Goal: Obtain resource: Download file/media

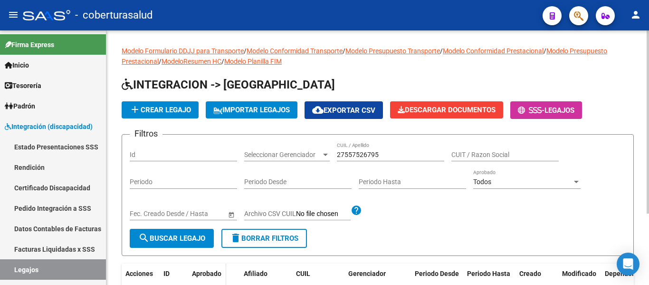
scroll to position [99, 0]
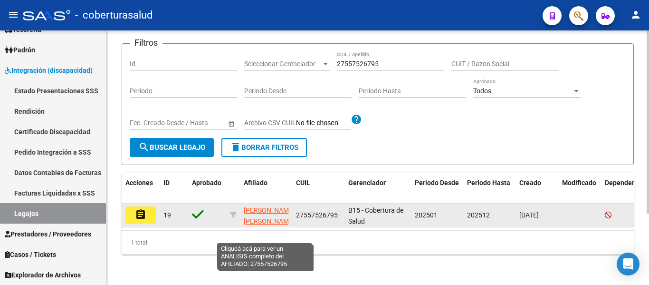
click at [273, 206] on span "[PERSON_NAME] [PERSON_NAME] -" at bounding box center [269, 220] width 51 height 29
type textarea "27557526795"
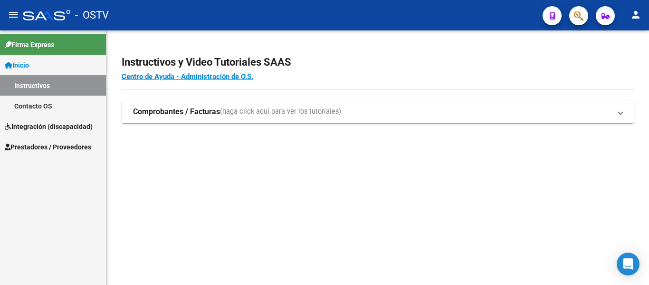
click at [38, 127] on span "Integración (discapacidad)" at bounding box center [49, 126] width 88 height 10
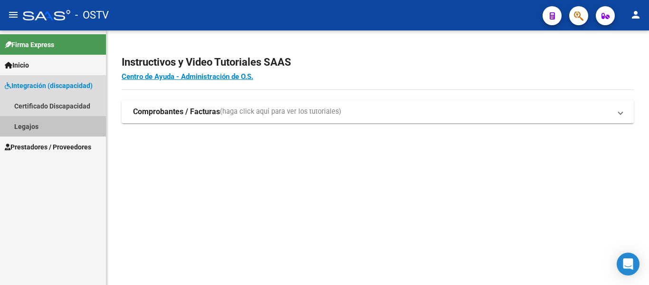
click at [29, 126] on link "Legajos" at bounding box center [53, 126] width 106 height 20
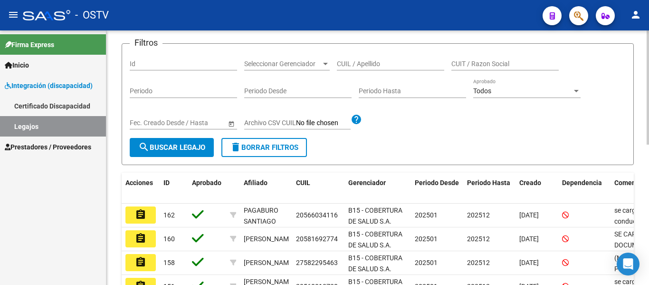
scroll to position [143, 0]
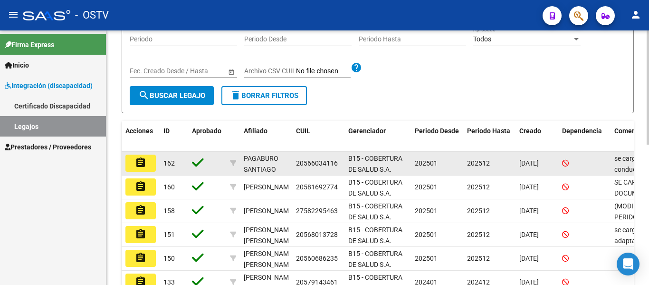
click at [142, 163] on mat-icon "assignment" at bounding box center [140, 162] width 11 height 11
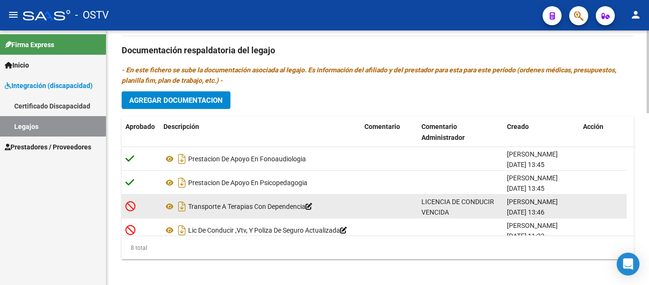
scroll to position [105, 0]
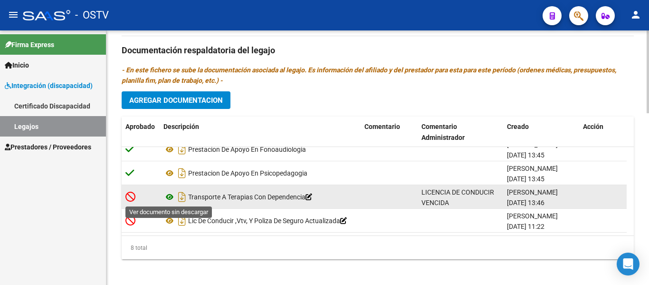
click at [168, 197] on icon at bounding box center [170, 196] width 12 height 11
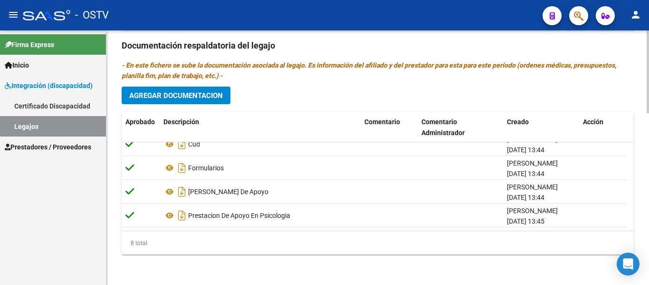
scroll to position [0, 0]
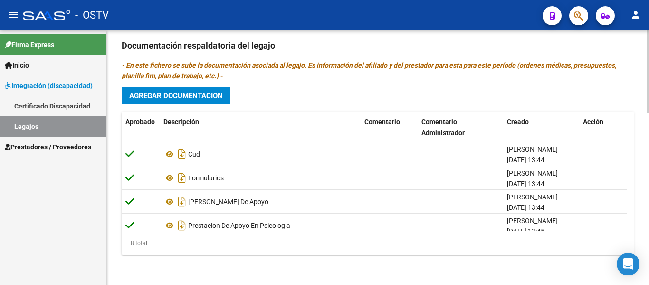
click at [368, 97] on div "Prestadores asociados al legajo Agregar Prestador Aprobado Prestador CUIT Comen…" at bounding box center [378, 44] width 513 height 435
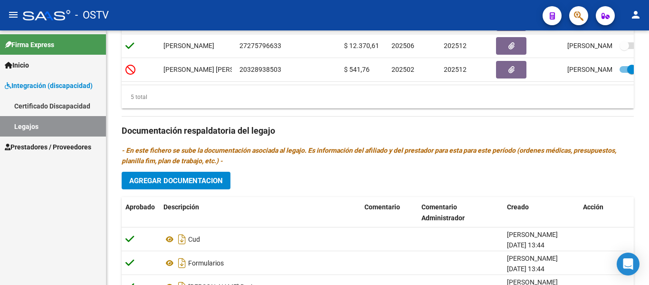
scroll to position [386, 0]
